Goal: Check status

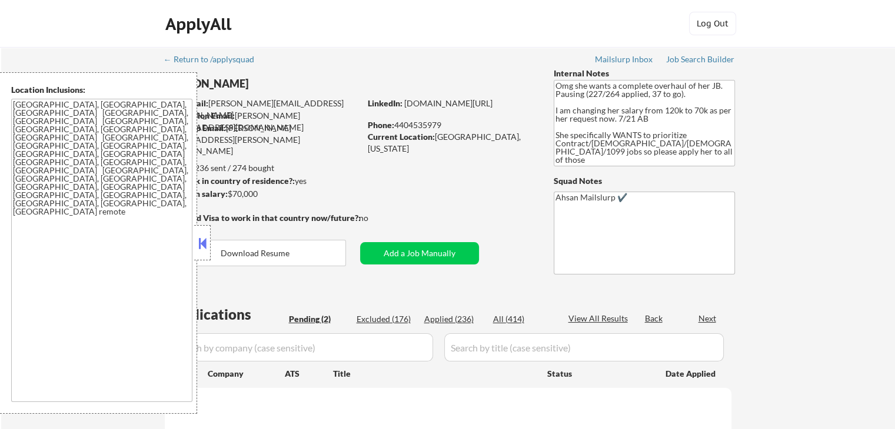
select select ""pending""
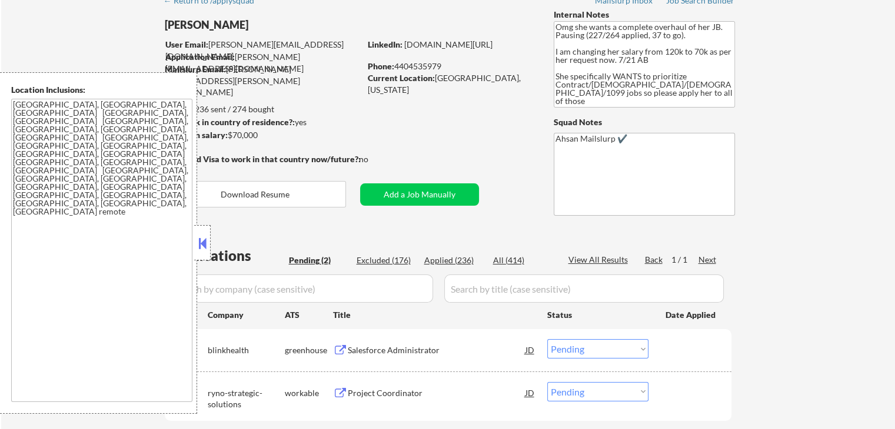
scroll to position [235, 0]
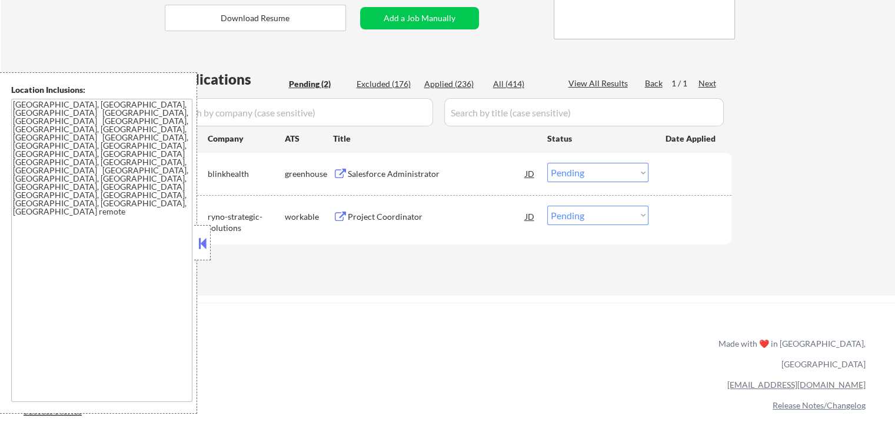
click at [386, 169] on div "Salesforce Administrator" at bounding box center [437, 174] width 178 height 12
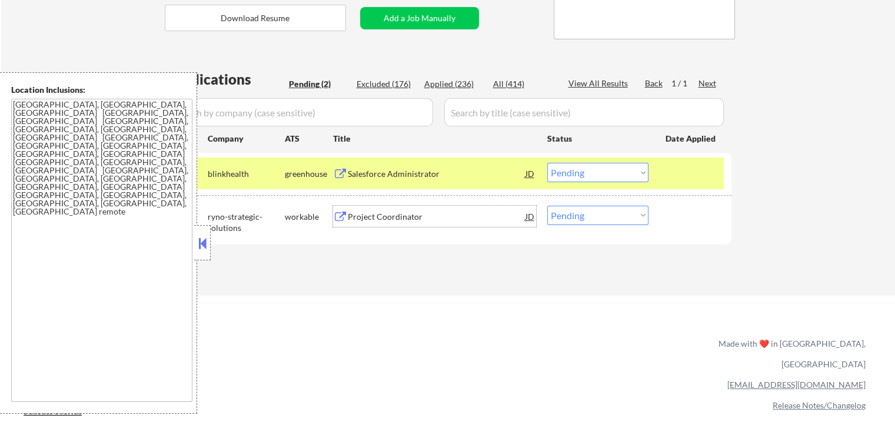
click at [384, 214] on div "Project Coordinator" at bounding box center [437, 217] width 178 height 12
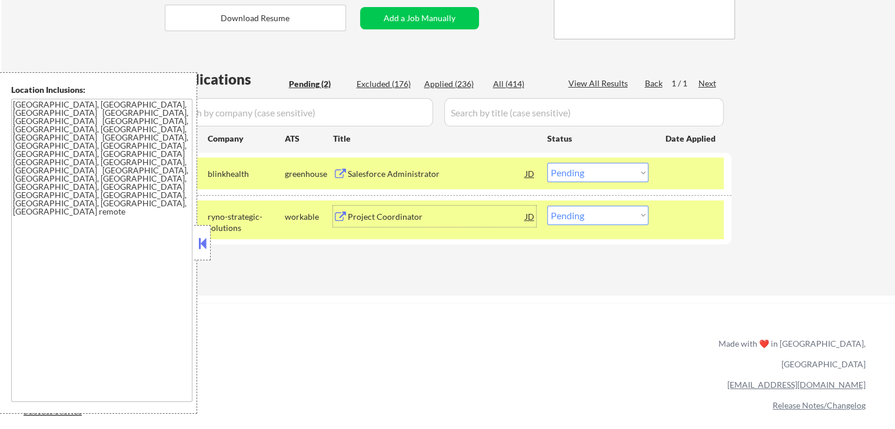
click at [586, 214] on select "Choose an option... Pending Applied Excluded (Questions) Excluded (Expired) Exc…" at bounding box center [597, 215] width 101 height 19
select select ""excluded__salary_""
click at [547, 206] on select "Choose an option... Pending Applied Excluded (Questions) Excluded (Expired) Exc…" at bounding box center [597, 215] width 101 height 19
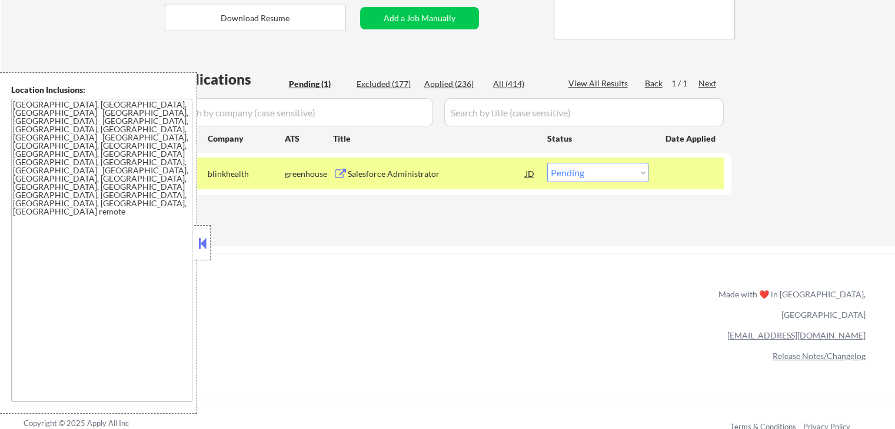
click at [596, 176] on select "Choose an option... Pending Applied Excluded (Questions) Excluded (Expired) Exc…" at bounding box center [597, 172] width 101 height 19
select select ""applied""
click at [547, 163] on select "Choose an option... Pending Applied Excluded (Questions) Excluded (Expired) Exc…" at bounding box center [597, 172] width 101 height 19
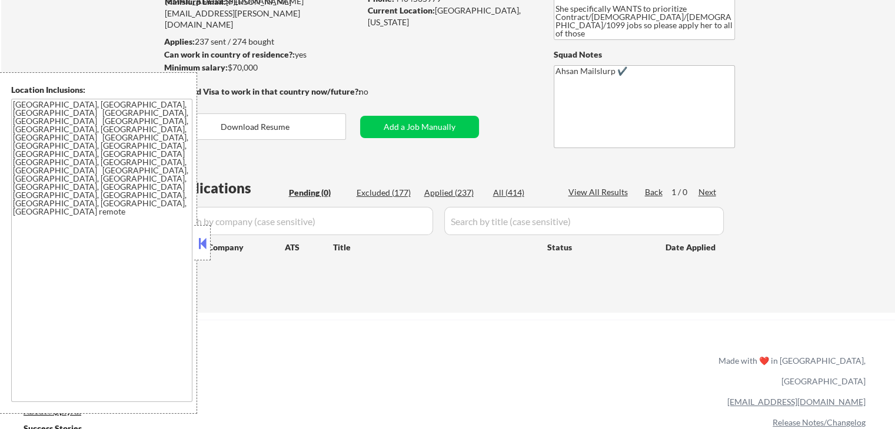
scroll to position [78, 0]
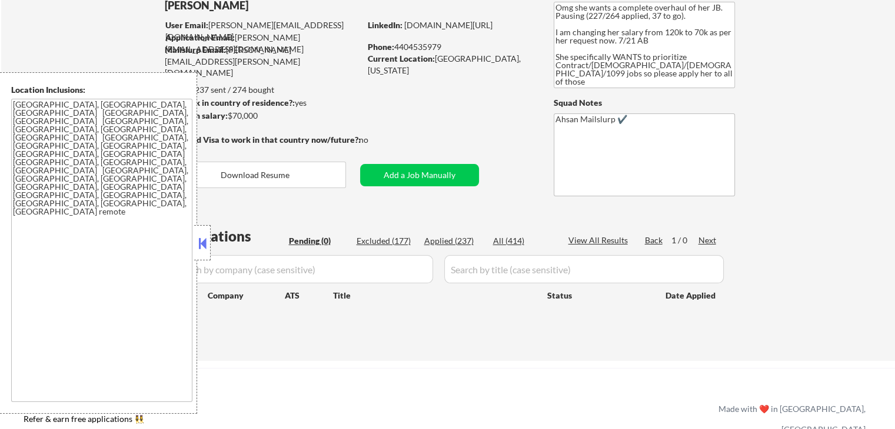
click at [338, 98] on div "Can work in country of residence?: yes" at bounding box center [260, 103] width 192 height 12
